Goal: Information Seeking & Learning: Understand process/instructions

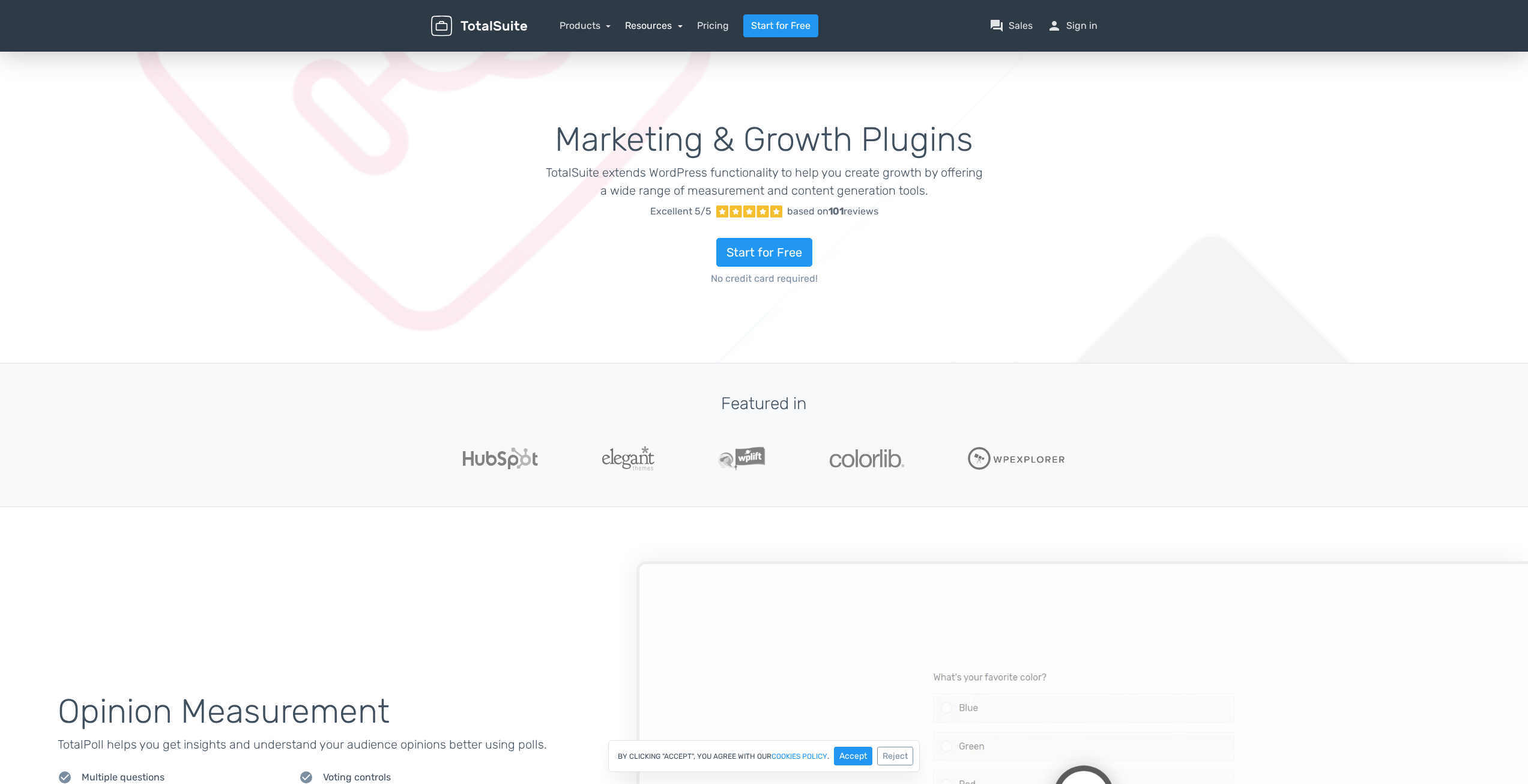
click at [650, 24] on link "Resources" at bounding box center [654, 25] width 58 height 11
click at [690, 124] on link "school Documentation" at bounding box center [689, 127] width 126 height 34
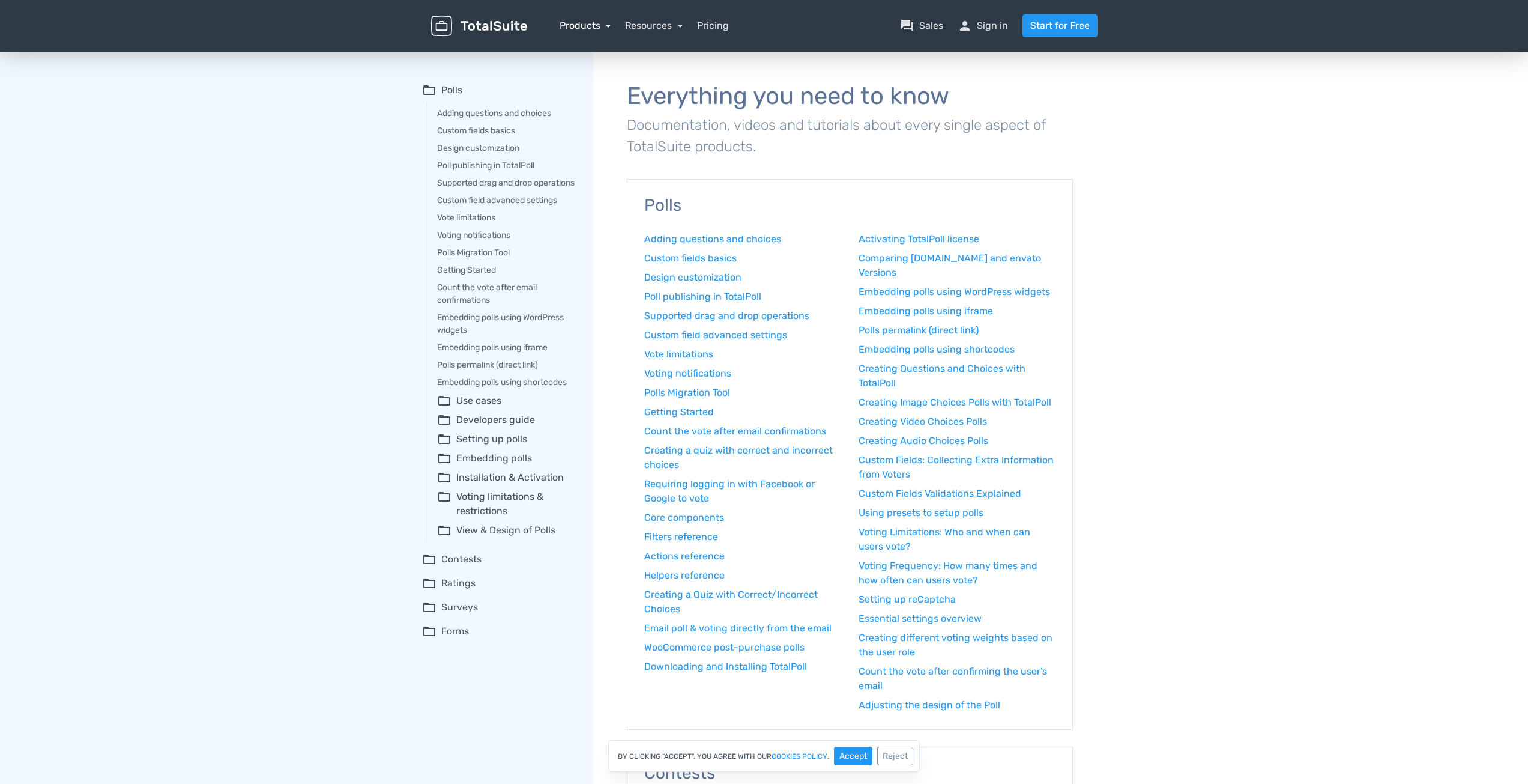
click at [582, 21] on link "Products" at bounding box center [585, 25] width 52 height 11
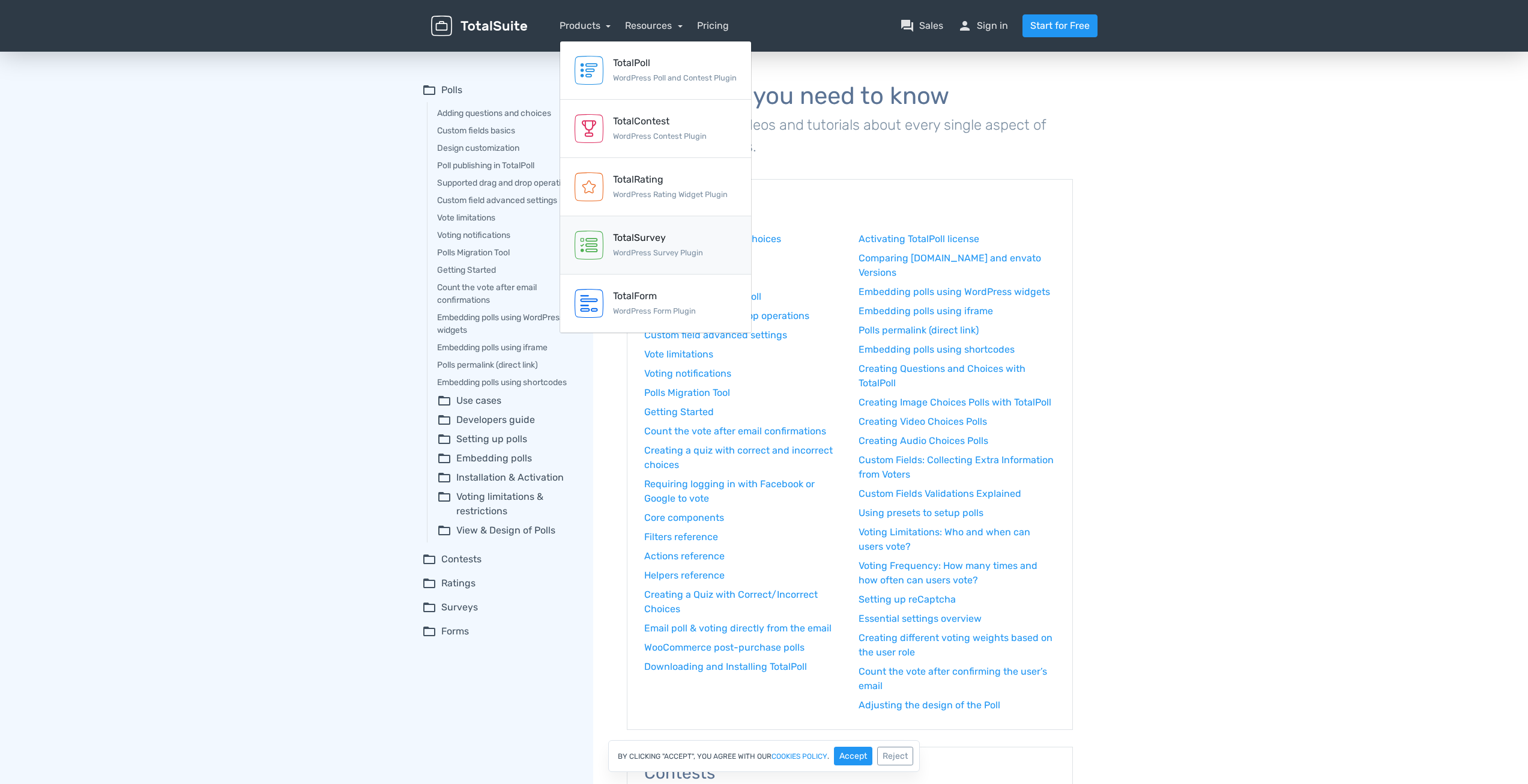
click at [676, 237] on div "TotalSurvey" at bounding box center [657, 237] width 90 height 15
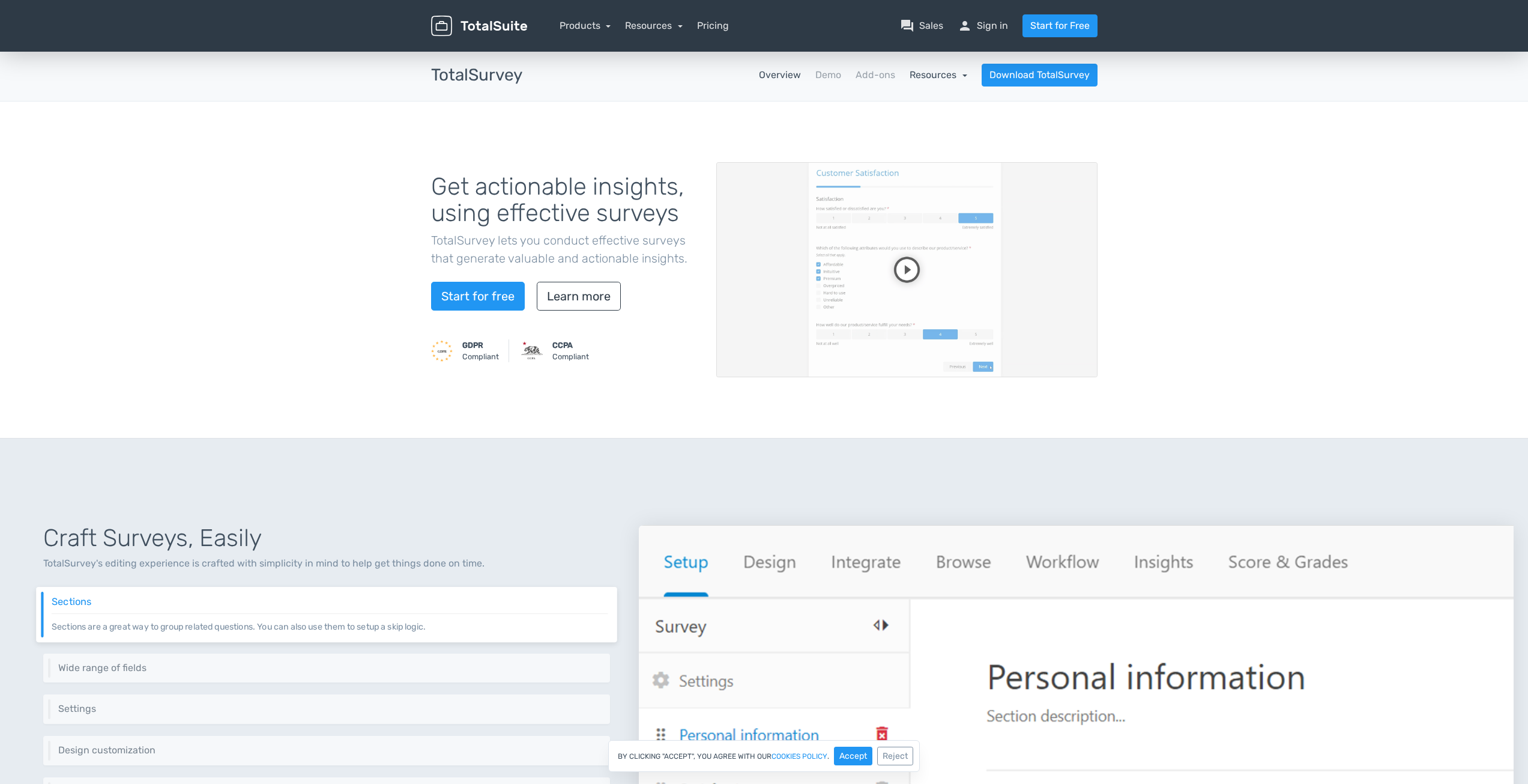
click at [948, 74] on link "Resources" at bounding box center [939, 74] width 58 height 11
click at [926, 107] on link "school Documentation" at bounding box center [910, 107] width 113 height 34
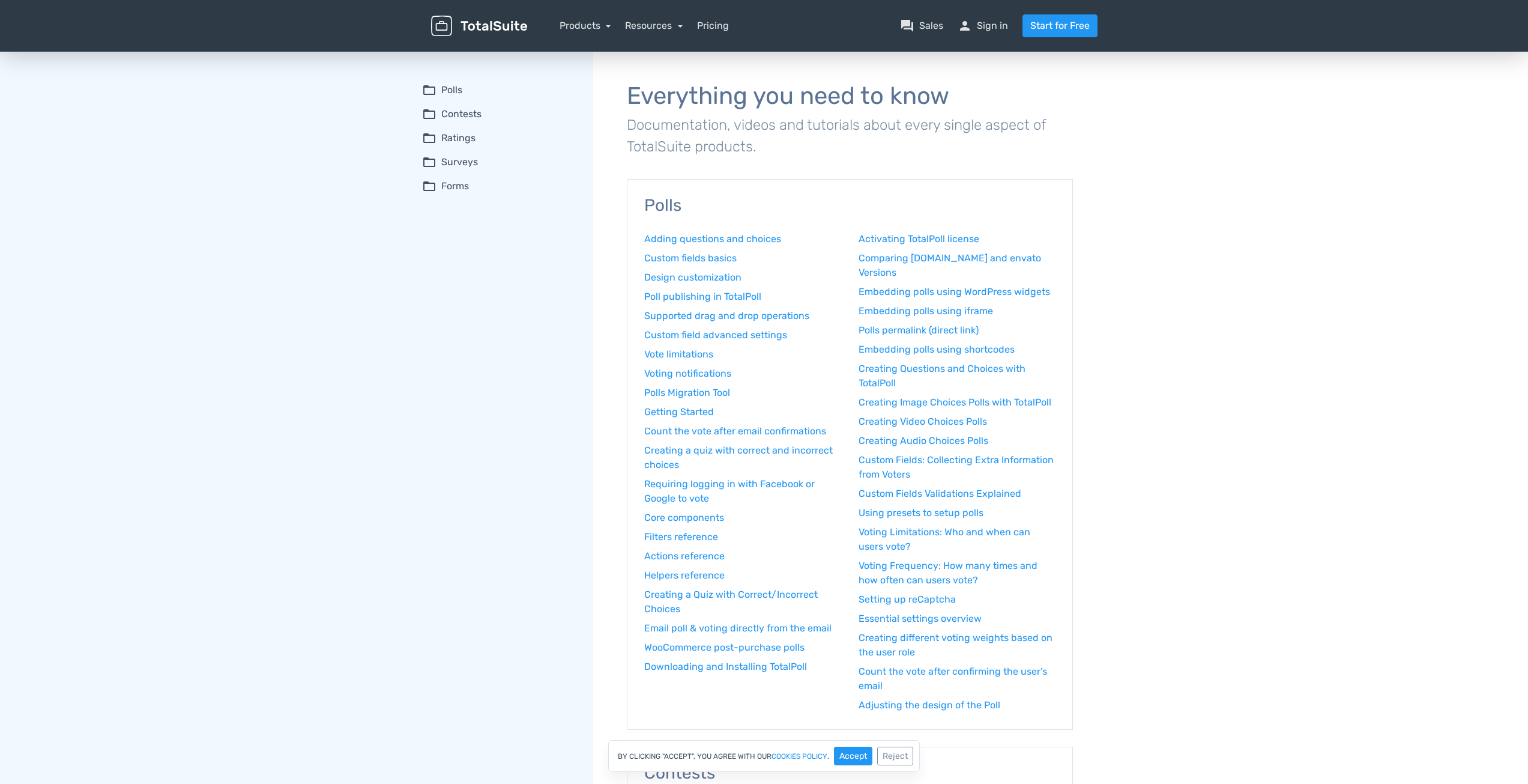
click at [458, 159] on summary "folder_open Surveys" at bounding box center [499, 162] width 155 height 15
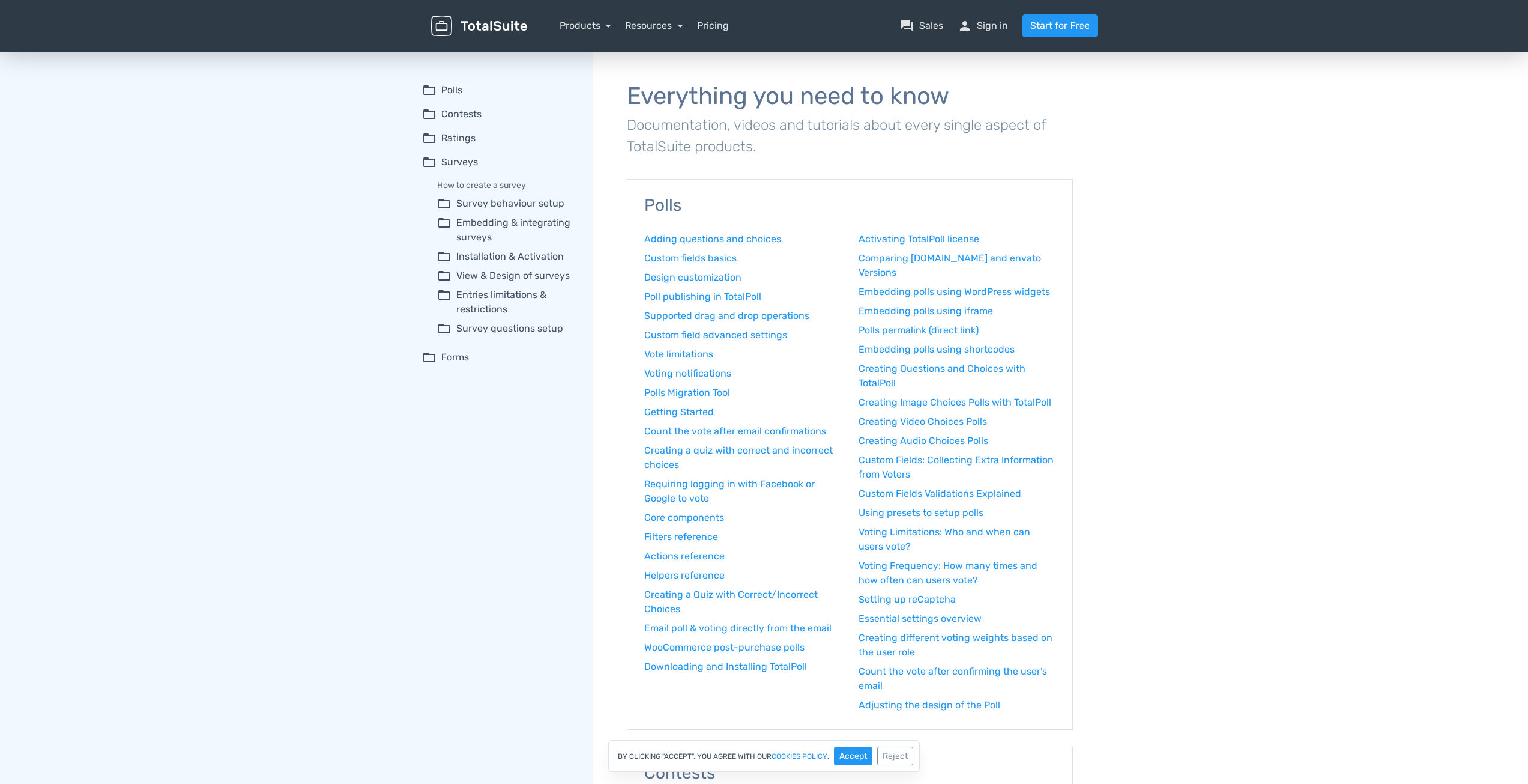
click at [560, 274] on summary "folder_open View & Design of surveys" at bounding box center [507, 275] width 140 height 15
click at [445, 415] on summary "folder_open Forms" at bounding box center [499, 414] width 155 height 15
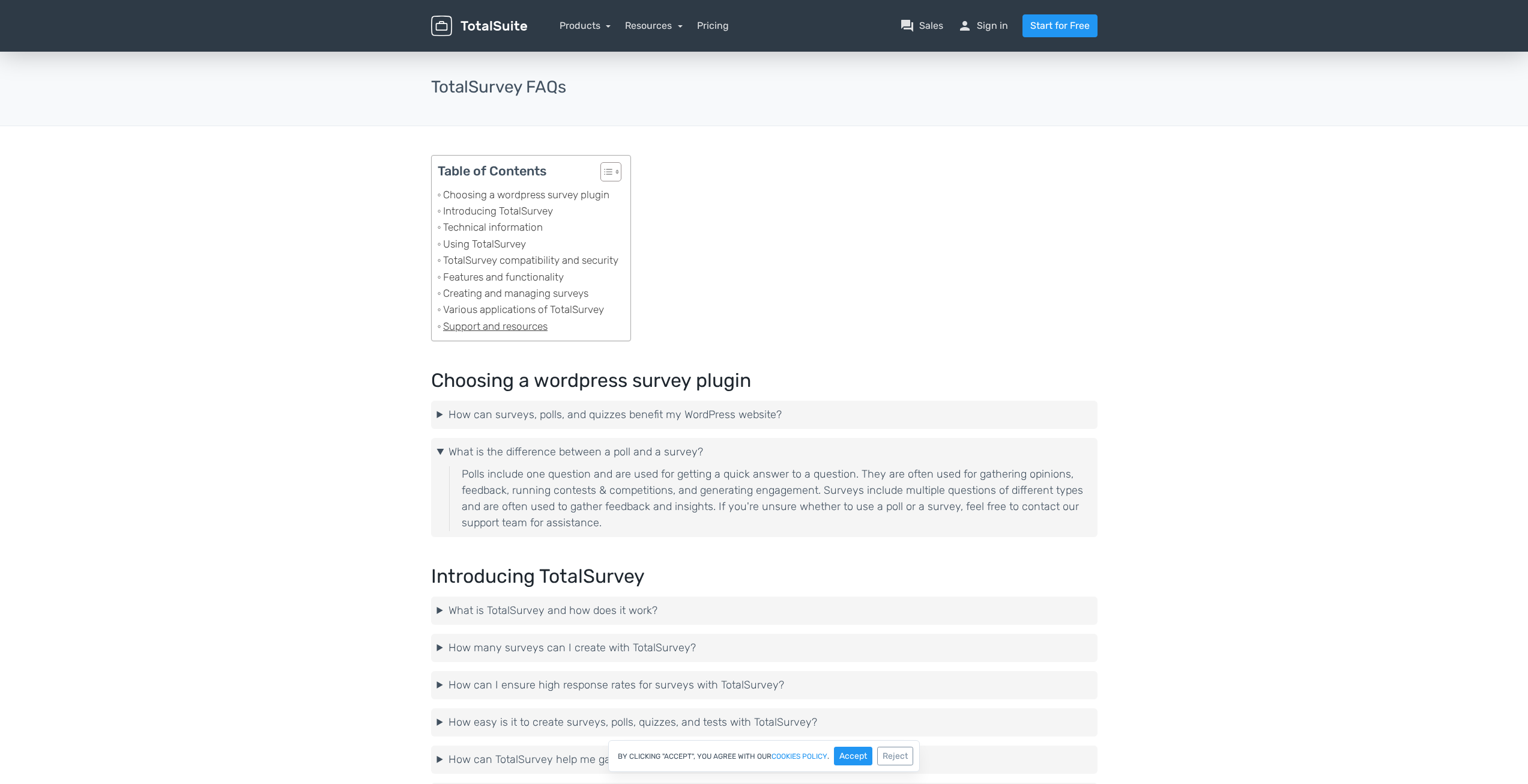
click at [487, 328] on link "Support and resources" at bounding box center [492, 327] width 110 height 17
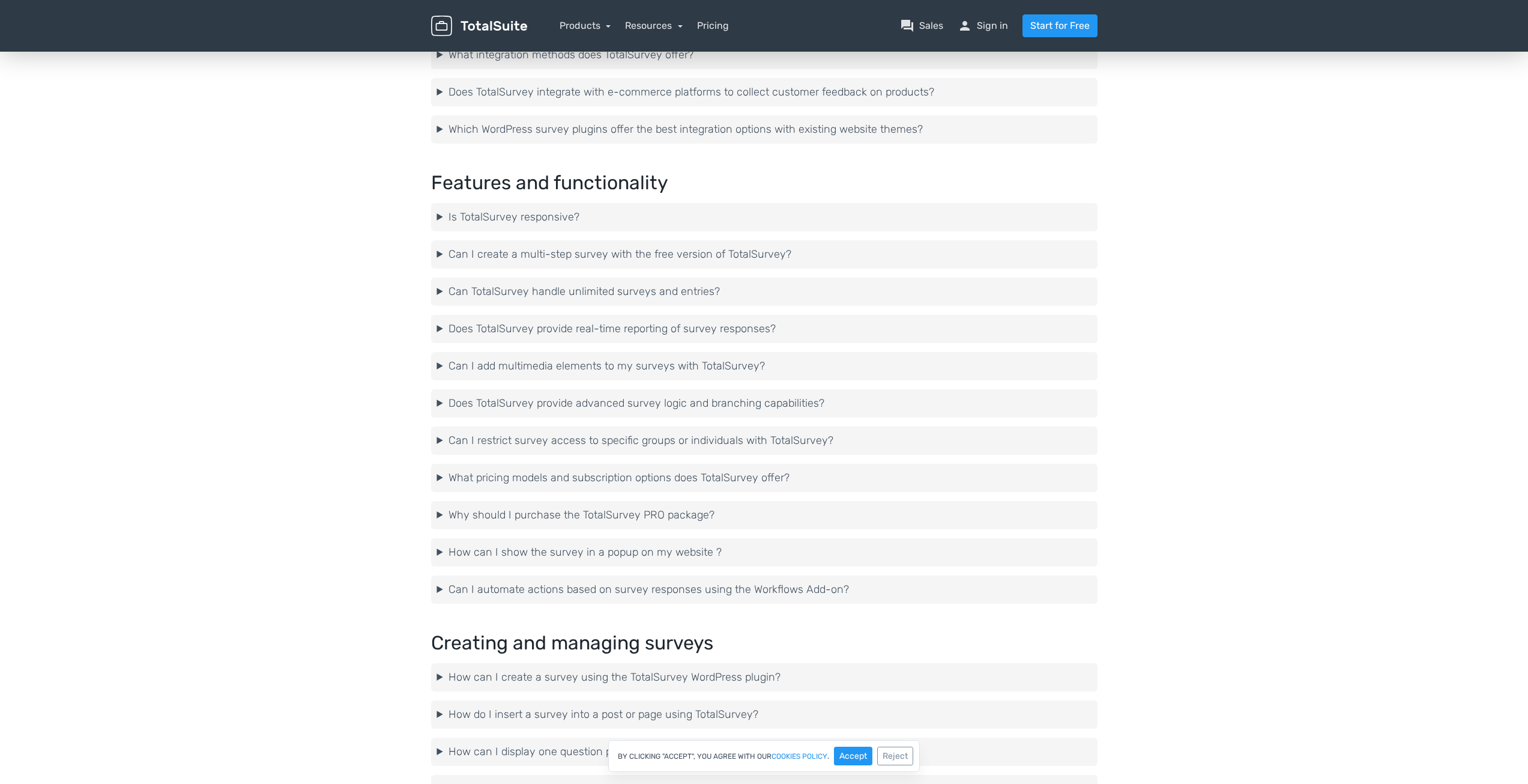
scroll to position [2651, 0]
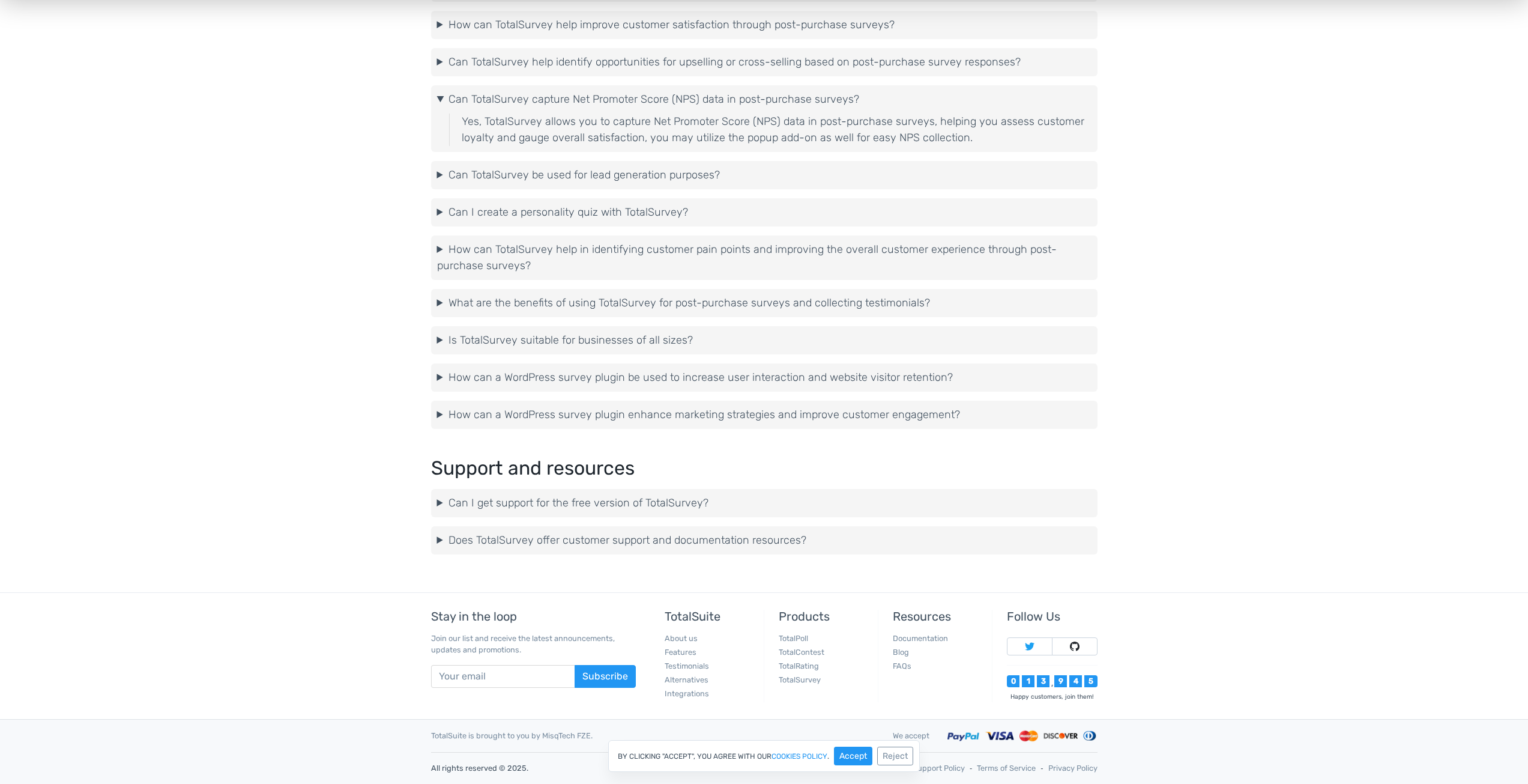
click at [553, 538] on summary "Does TotalSurvey offer customer support and documentation resources?" at bounding box center [765, 540] width 655 height 17
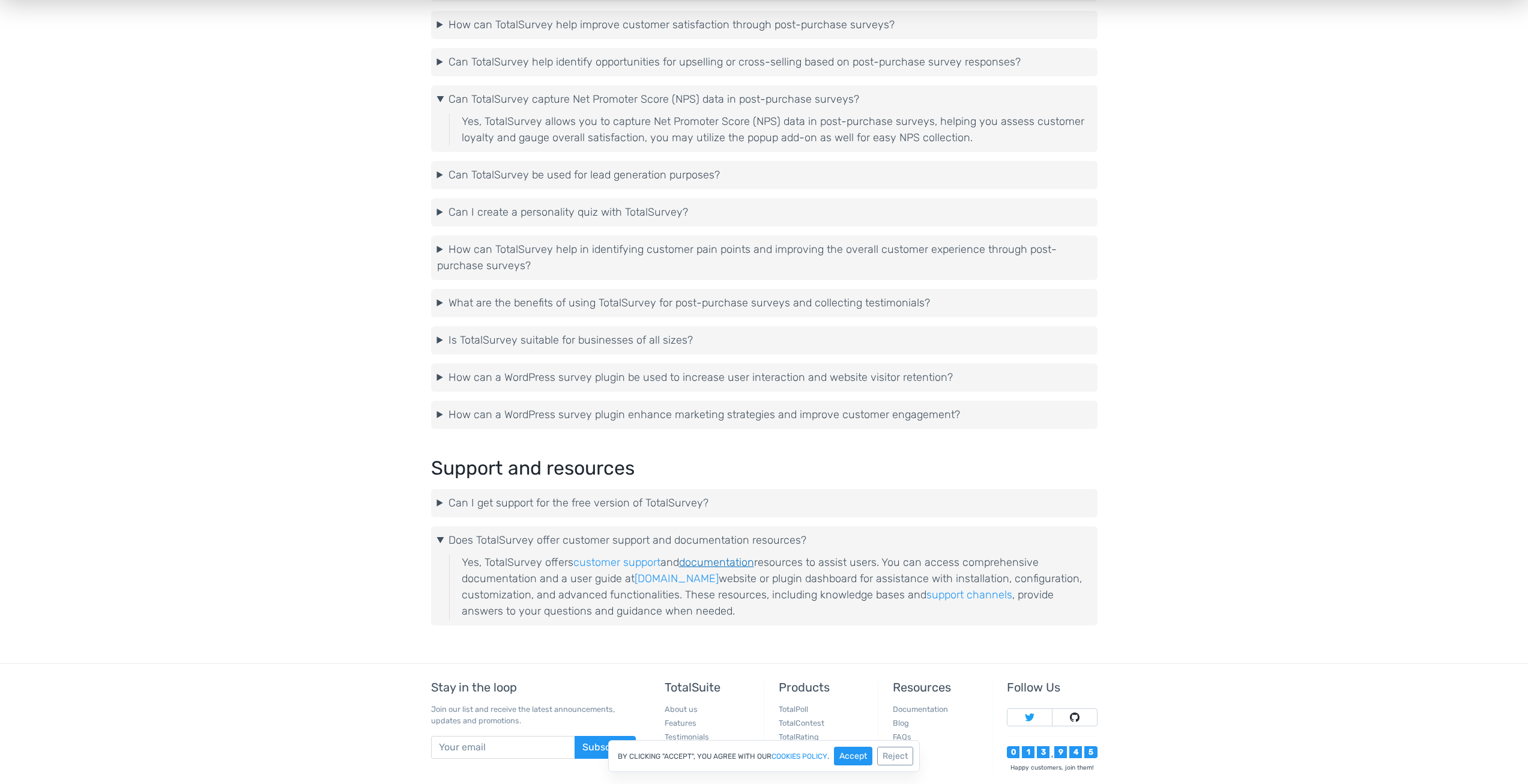
click at [712, 560] on link "documentation" at bounding box center [717, 561] width 75 height 13
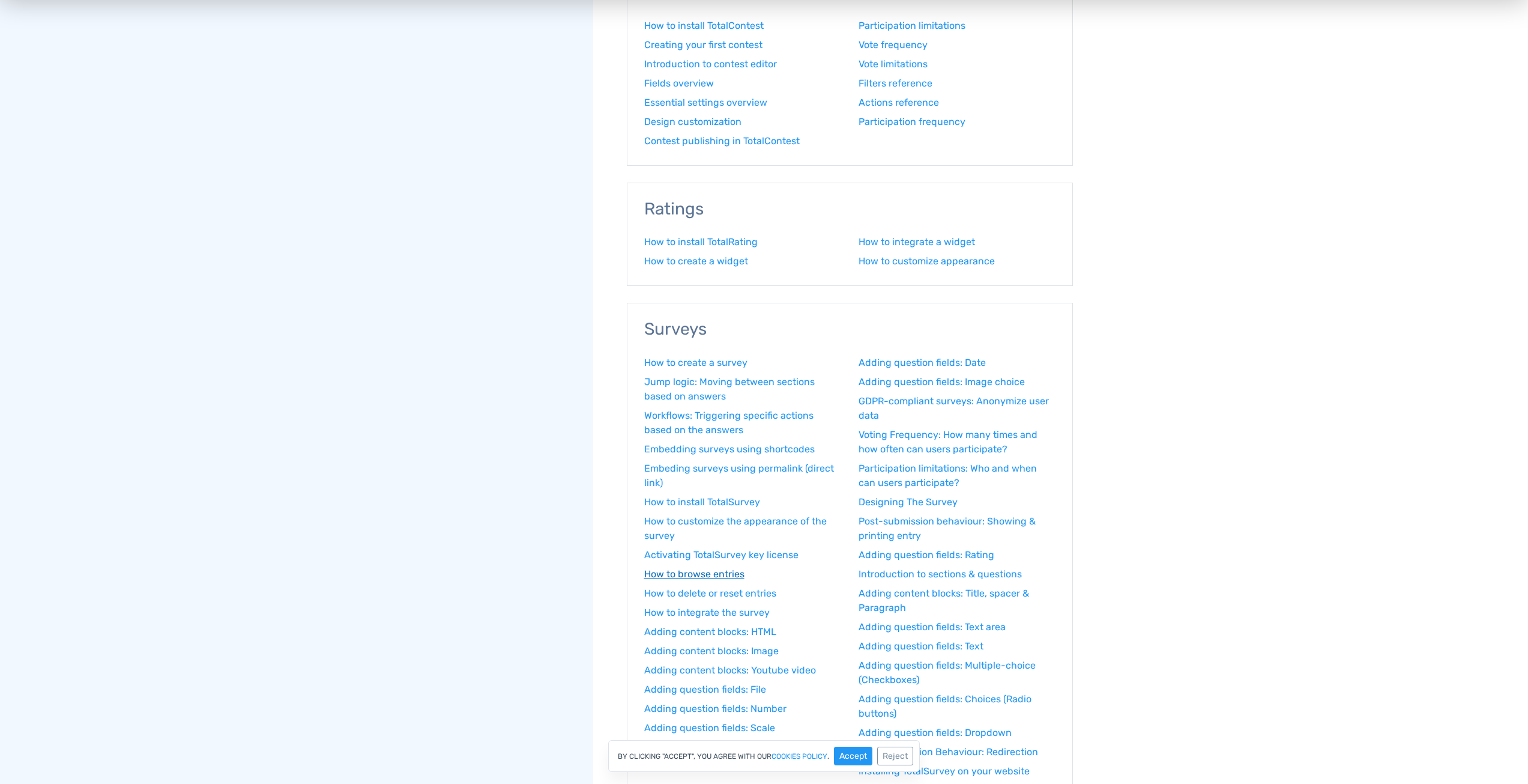
scroll to position [841, 0]
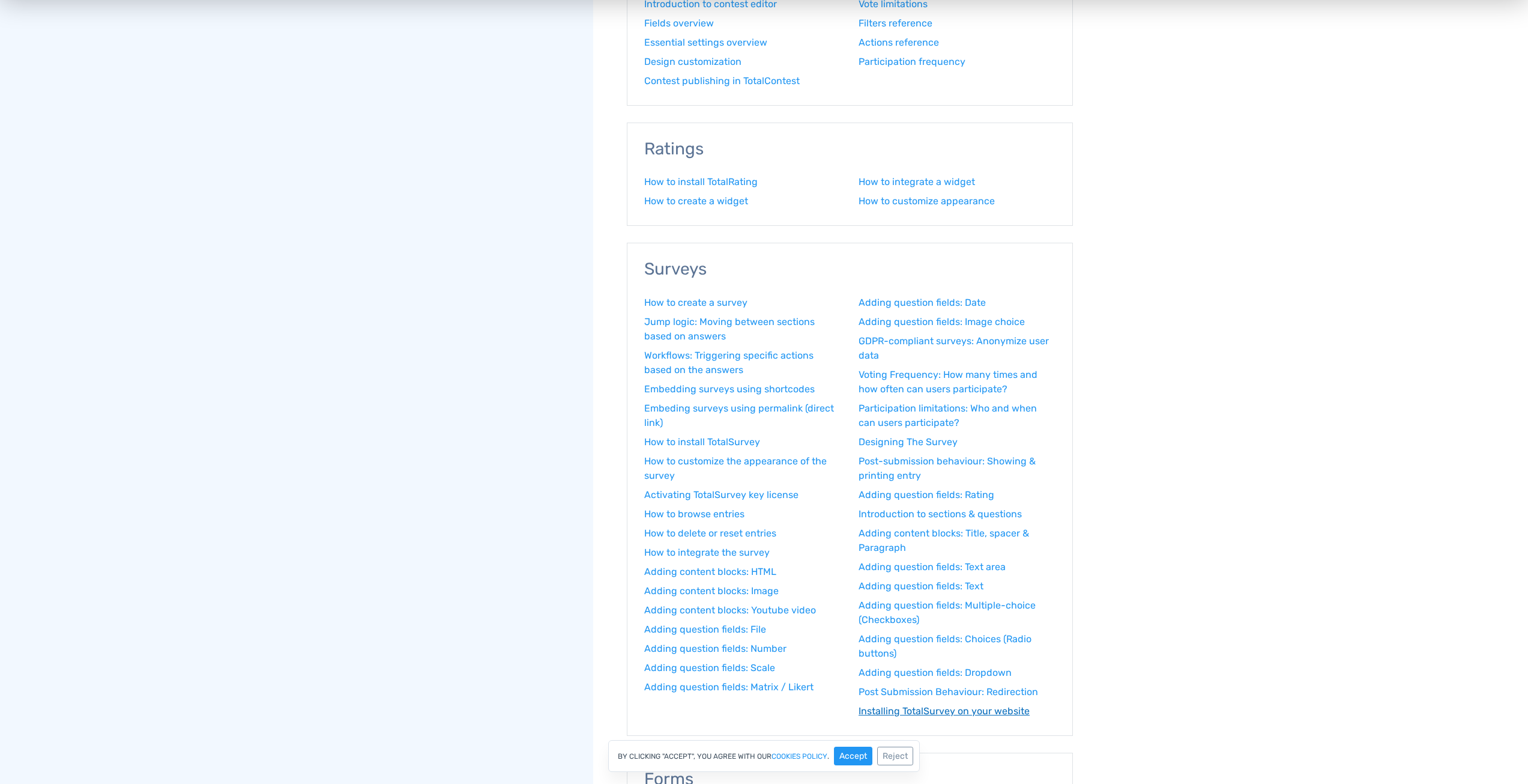
click at [933, 705] on link "Installing TotalSurvey on your website" at bounding box center [958, 711] width 197 height 15
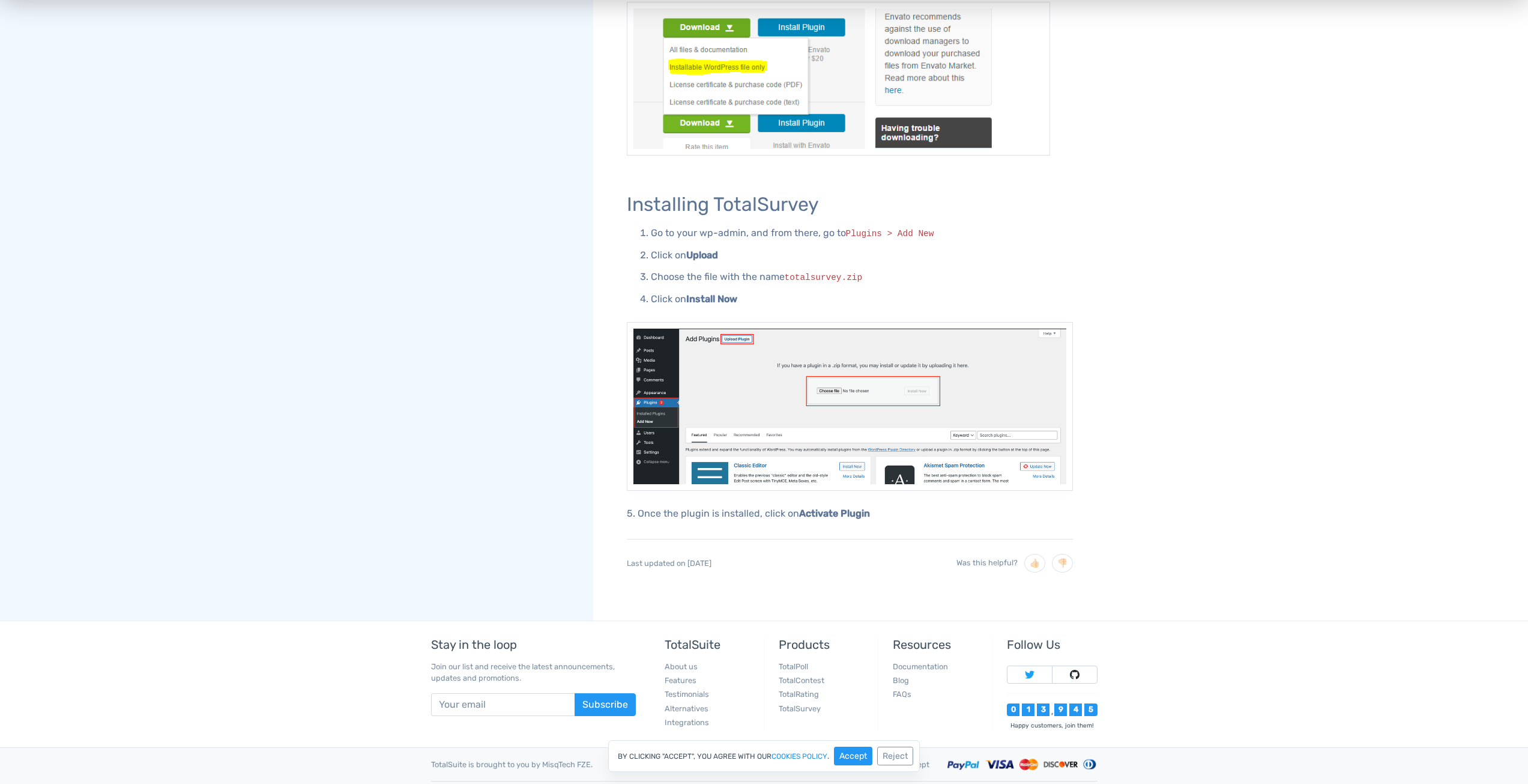
scroll to position [841, 0]
